Goal: Navigation & Orientation: Find specific page/section

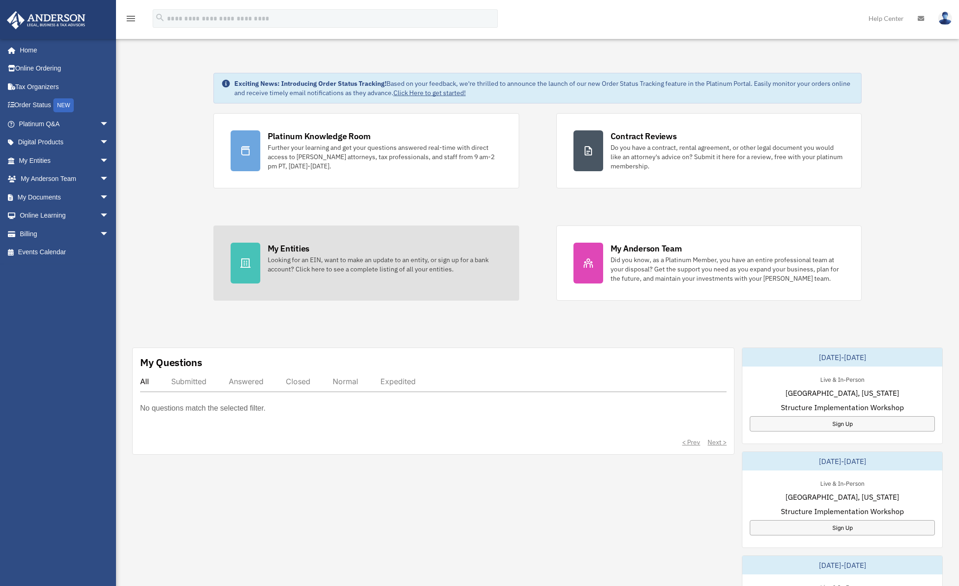
click at [251, 267] on div at bounding box center [245, 263] width 30 height 41
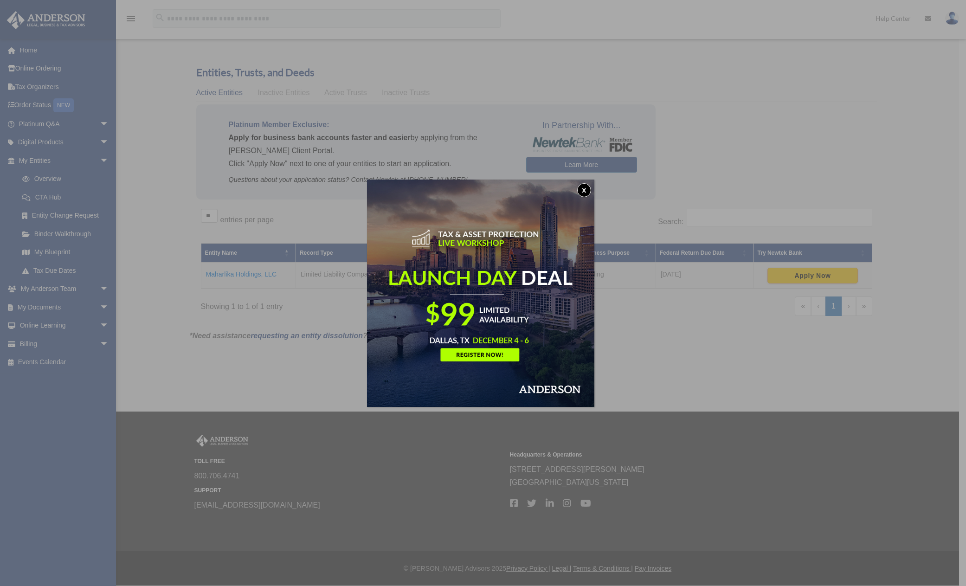
click at [589, 190] on button "x" at bounding box center [584, 190] width 14 height 14
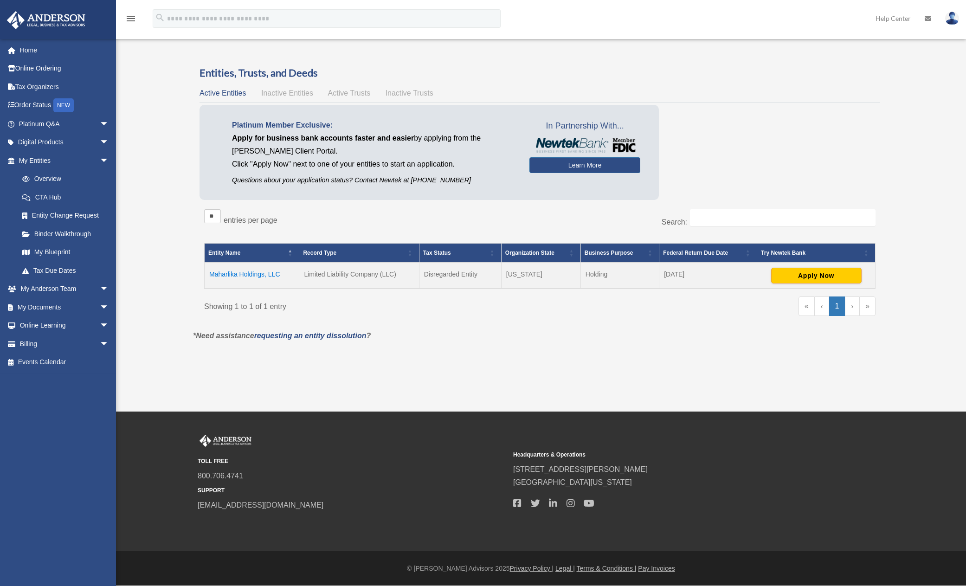
click at [284, 91] on span "Inactive Entities" at bounding box center [287, 93] width 52 height 8
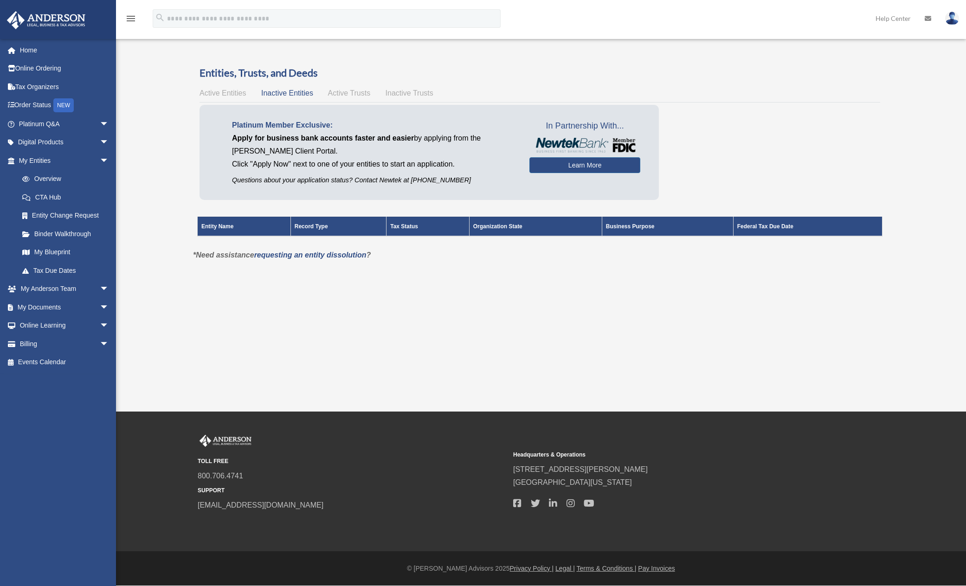
click at [357, 93] on span "Active Trusts" at bounding box center [349, 93] width 43 height 8
click at [414, 95] on span "Inactive Trusts" at bounding box center [409, 93] width 48 height 8
click at [347, 97] on div "Active Entities Inactive Entities Active Trusts Inactive Trusts" at bounding box center [539, 93] width 680 height 13
click at [351, 90] on span "Active Trusts" at bounding box center [349, 93] width 43 height 8
click at [32, 49] on link "Home" at bounding box center [64, 50] width 116 height 19
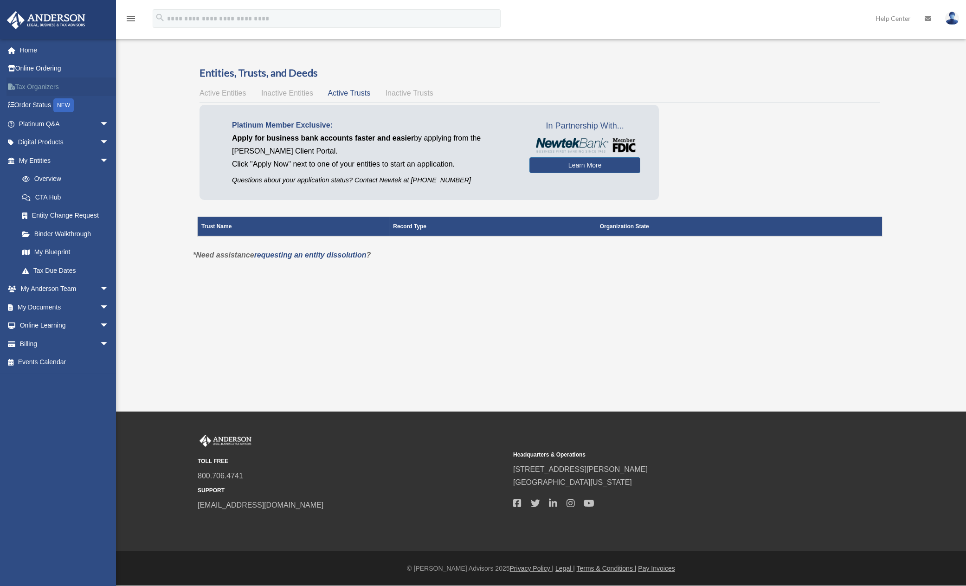
click at [43, 86] on link "Tax Organizers" at bounding box center [64, 86] width 116 height 19
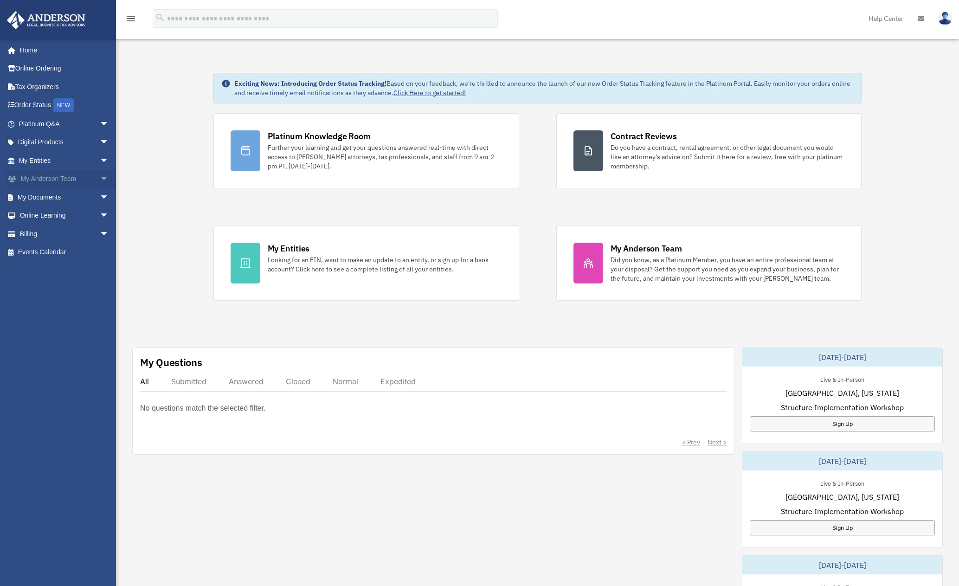
click at [100, 177] on span "arrow_drop_down" at bounding box center [109, 179] width 19 height 19
click at [71, 201] on link "My Anderson Team" at bounding box center [68, 197] width 110 height 19
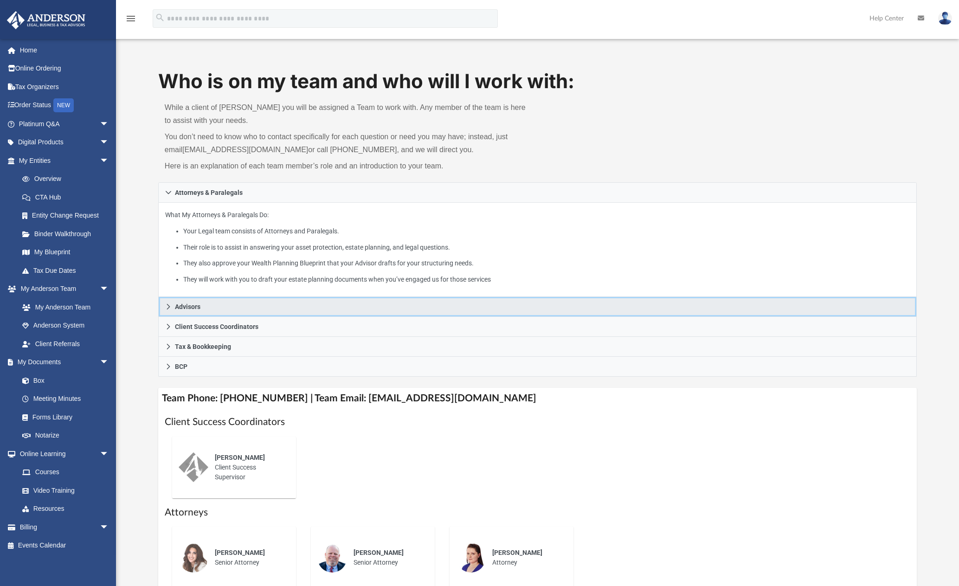
click at [168, 308] on icon at bounding box center [167, 307] width 3 height 6
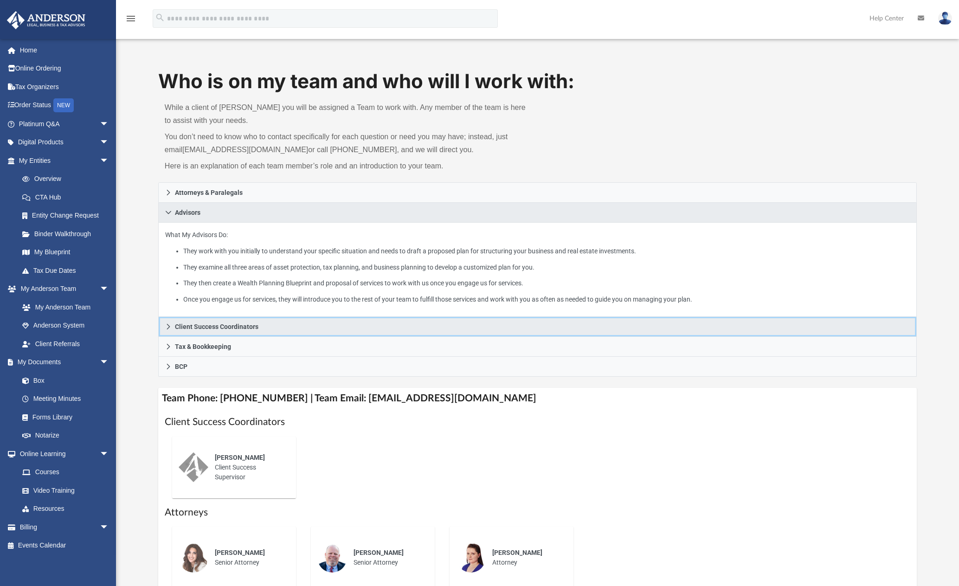
click at [168, 328] on icon at bounding box center [168, 326] width 6 height 6
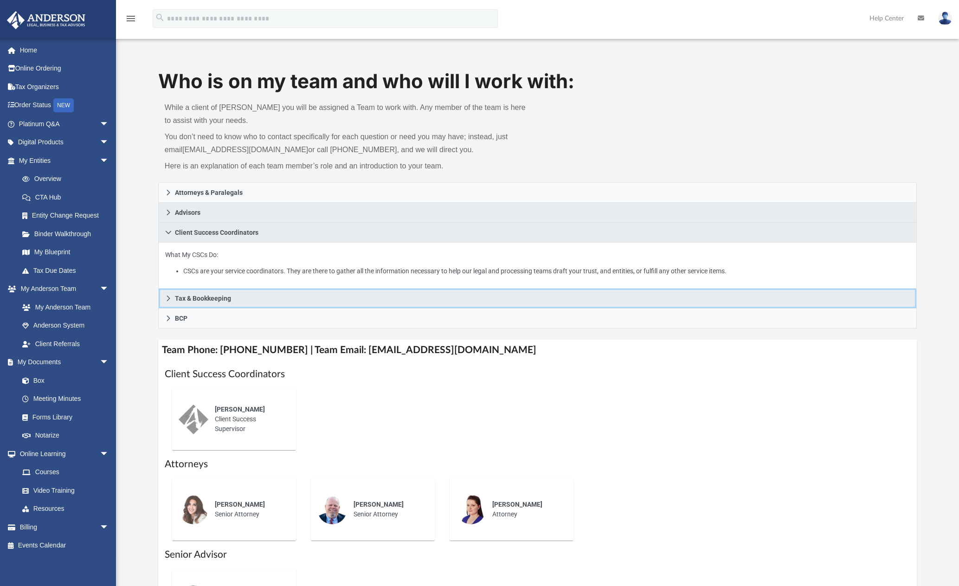
click at [165, 300] on icon at bounding box center [168, 298] width 6 height 6
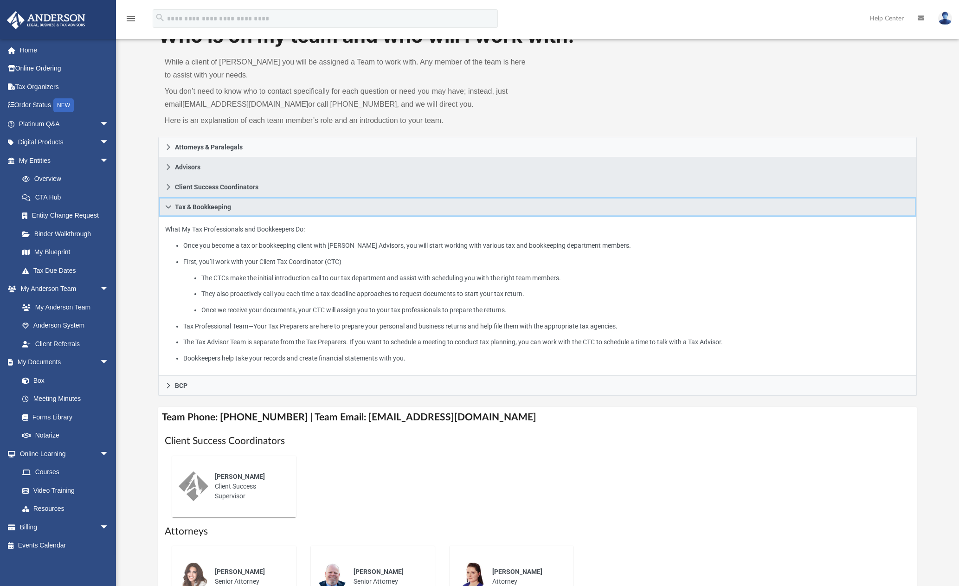
scroll to position [93, 0]
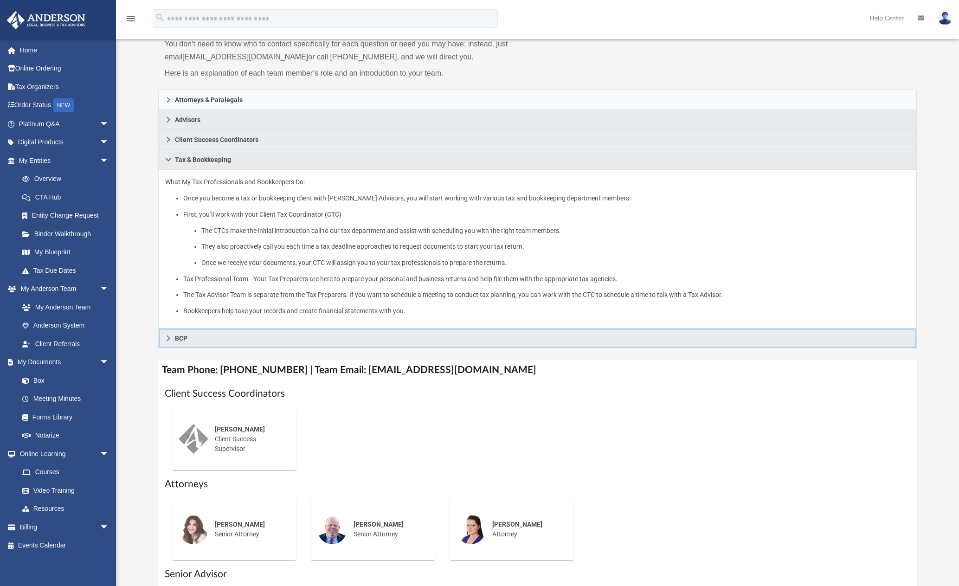
click at [166, 339] on icon at bounding box center [168, 338] width 6 height 6
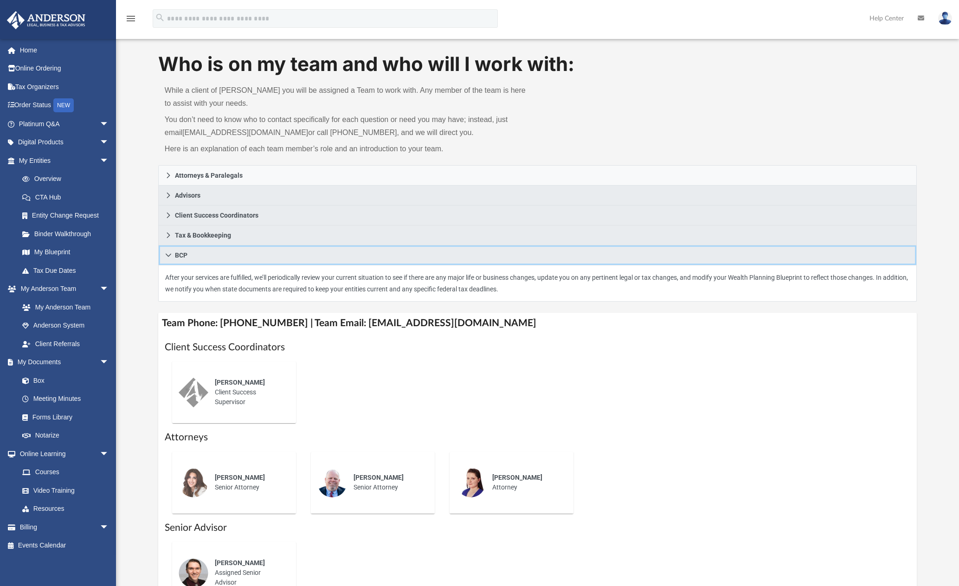
scroll to position [0, 0]
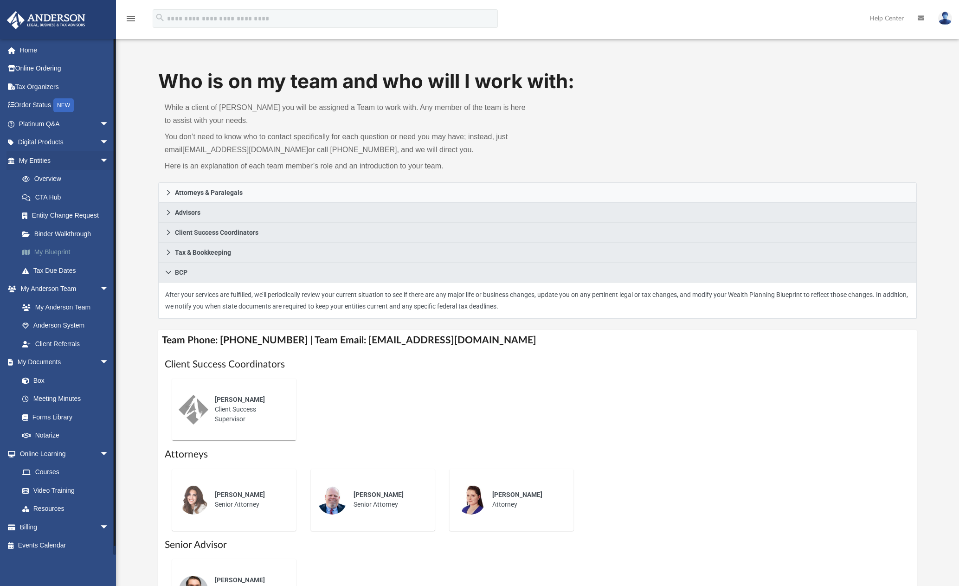
click at [53, 250] on link "My Blueprint" at bounding box center [68, 252] width 110 height 19
